Goal: Information Seeking & Learning: Learn about a topic

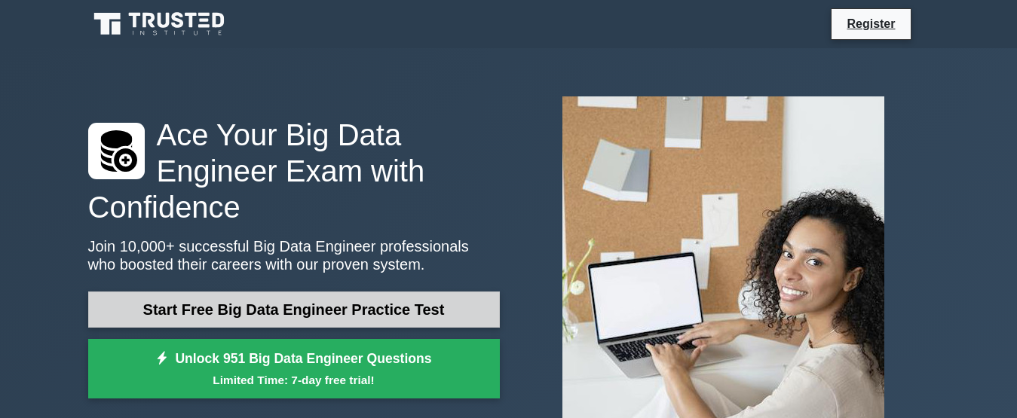
click at [472, 312] on link "Start Free Big Data Engineer Practice Test" at bounding box center [294, 310] width 412 height 36
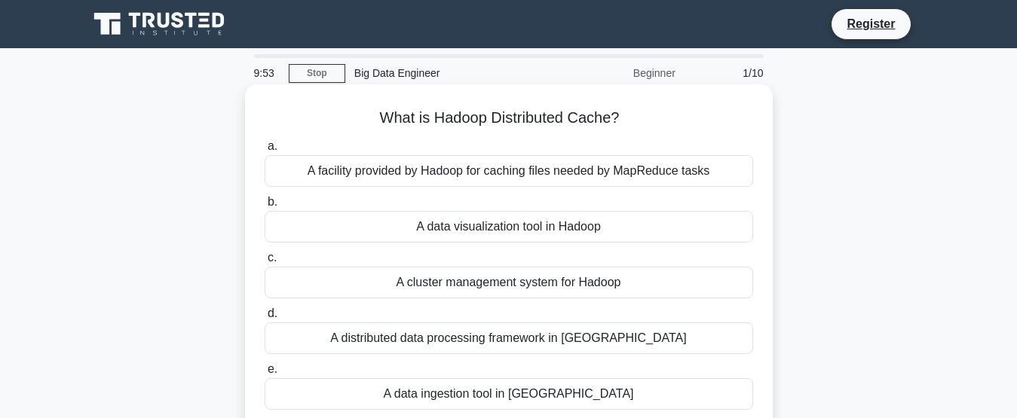
click at [609, 228] on div "A data visualization tool in Hadoop" at bounding box center [509, 227] width 488 height 32
click at [265, 207] on input "b. A data visualization tool in [GEOGRAPHIC_DATA]" at bounding box center [265, 202] width 0 height 10
